Goal: Task Accomplishment & Management: Use online tool/utility

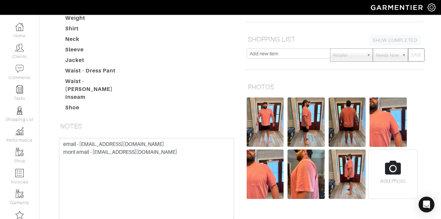
scroll to position [142, 0]
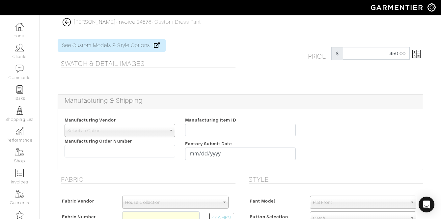
select select "75"
select select "1175"
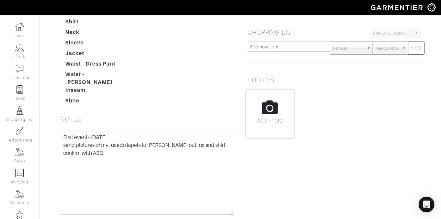
scroll to position [159, 0]
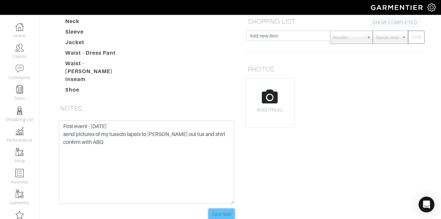
click at [217, 209] on input "Save Note" at bounding box center [221, 214] width 25 height 10
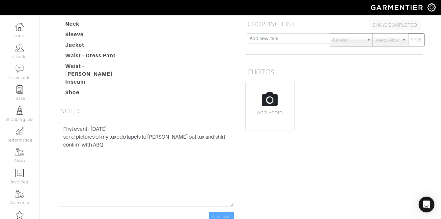
scroll to position [0, 0]
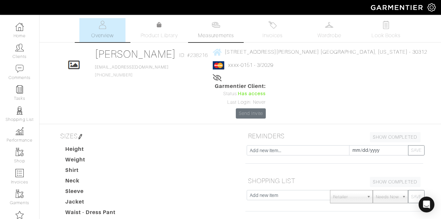
click at [223, 26] on link "Measurements" at bounding box center [216, 30] width 46 height 24
